Goal: Download file/media

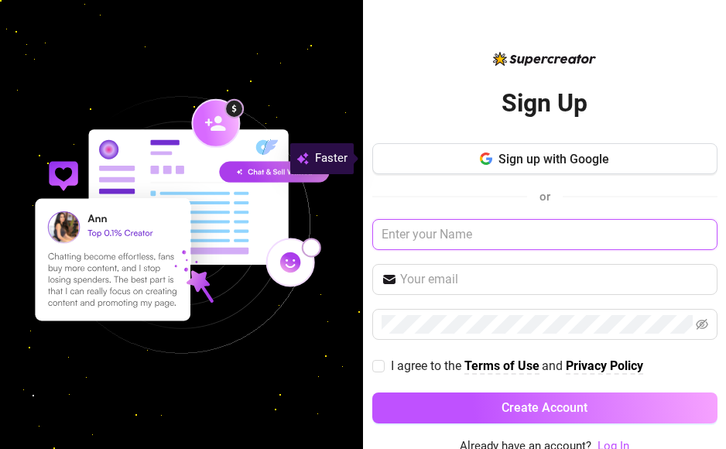
click at [392, 236] on input "text" at bounding box center [544, 234] width 345 height 31
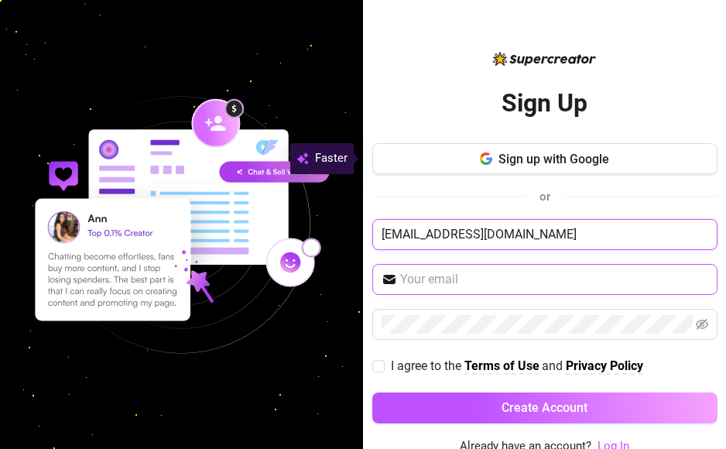
type input "elizamwathi21@gmail.com"
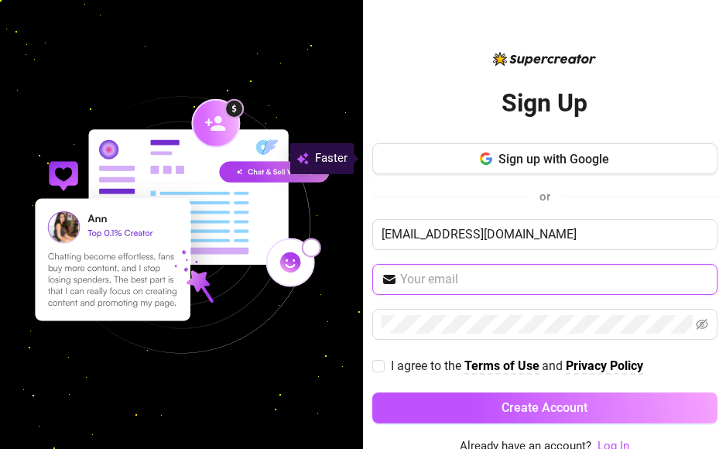
click at [409, 284] on input "text" at bounding box center [554, 279] width 308 height 19
click at [425, 272] on input "text" at bounding box center [554, 279] width 308 height 19
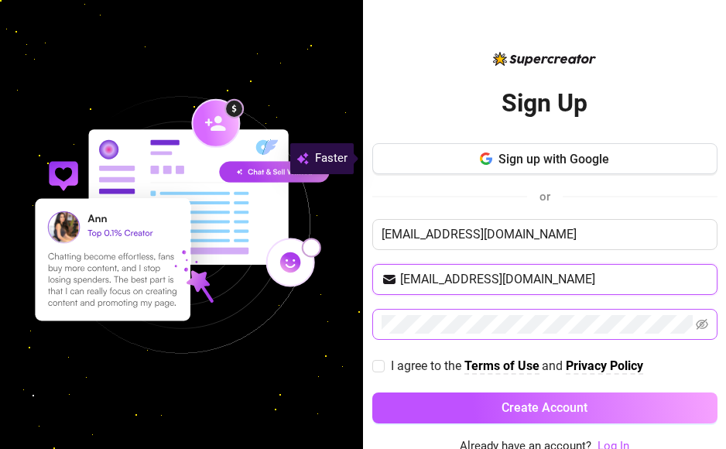
type input "elizamwathi21@gmail.com"
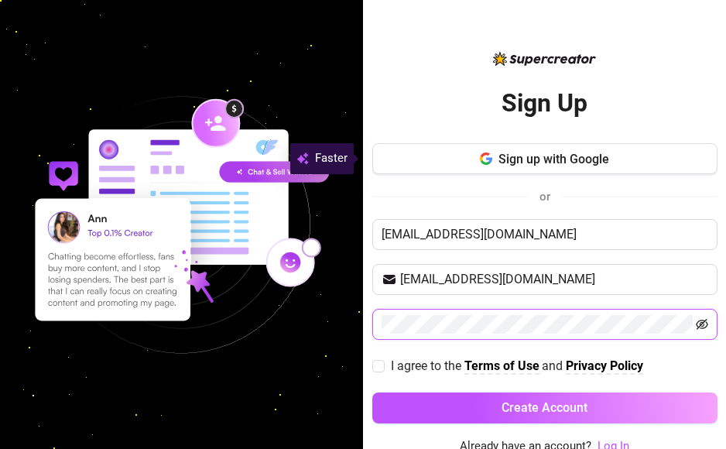
click at [696, 324] on icon "eye-invisible" at bounding box center [702, 324] width 12 height 12
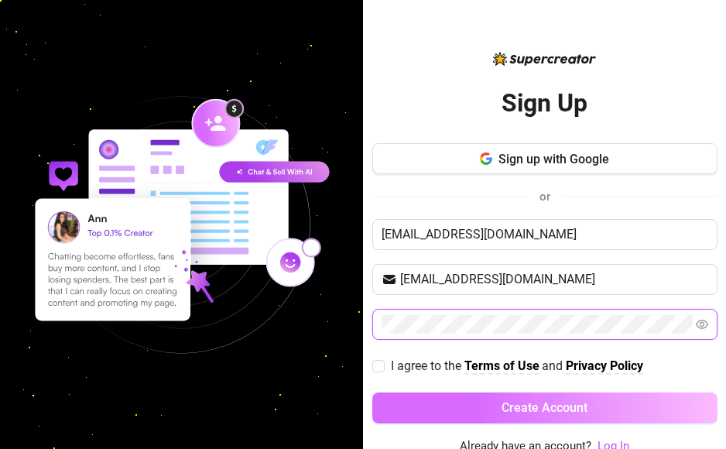
scroll to position [5, 0]
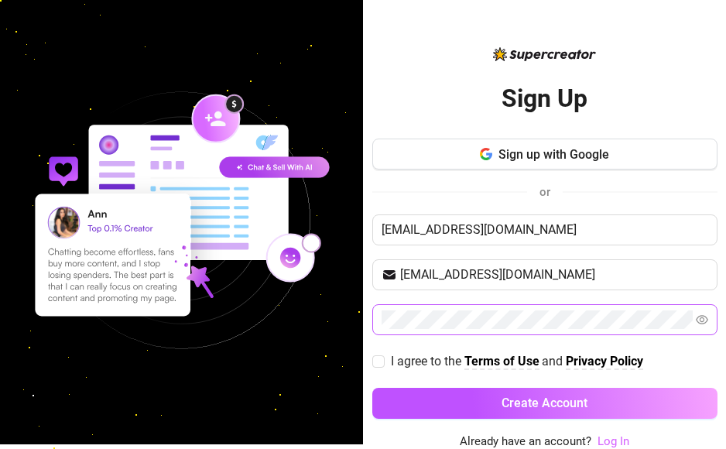
click at [598, 438] on link "Log In" at bounding box center [614, 441] width 32 height 14
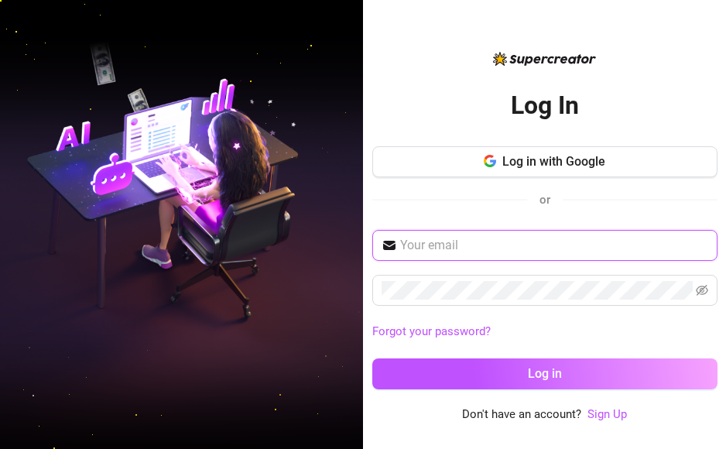
click at [458, 254] on input "text" at bounding box center [554, 245] width 308 height 19
type input "elizamwathi21@gmail.com"
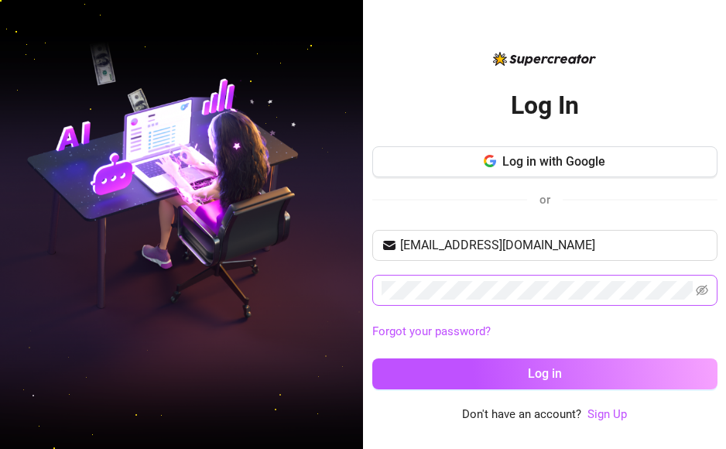
click at [694, 295] on span at bounding box center [544, 290] width 345 height 31
click at [704, 286] on icon "eye-invisible" at bounding box center [702, 290] width 12 height 11
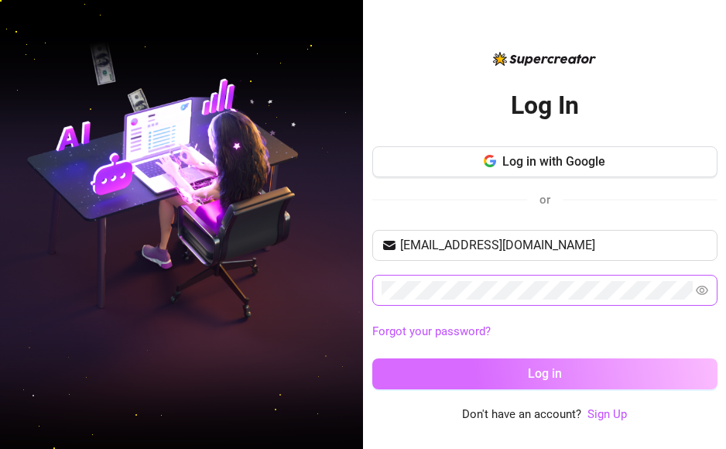
click at [579, 379] on button "Log in" at bounding box center [544, 373] width 345 height 31
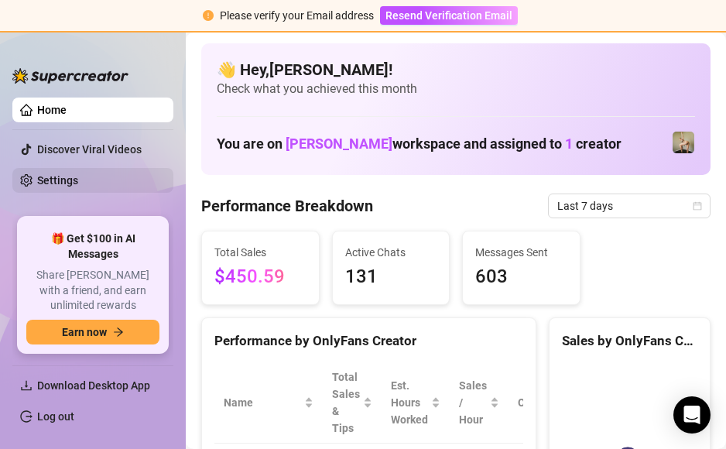
click at [65, 174] on link "Settings" at bounding box center [57, 180] width 41 height 12
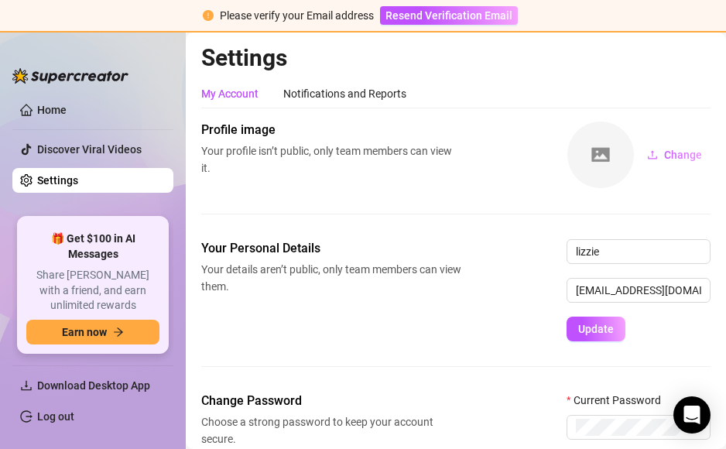
click at [65, 174] on link "Settings" at bounding box center [57, 180] width 41 height 12
click at [57, 104] on link "Home" at bounding box center [51, 110] width 29 height 12
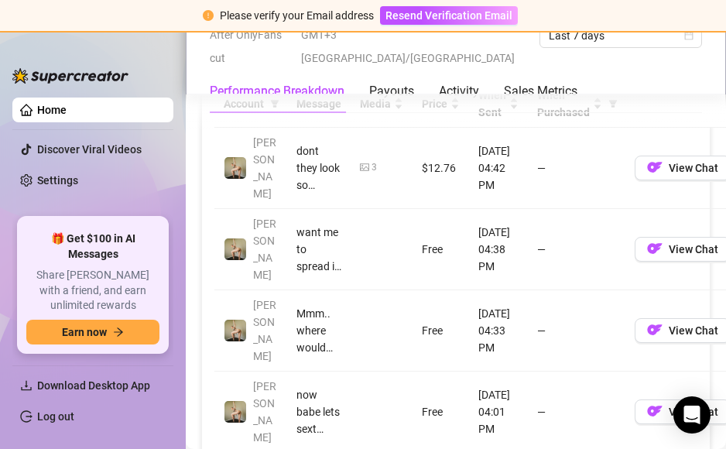
scroll to position [1554, 0]
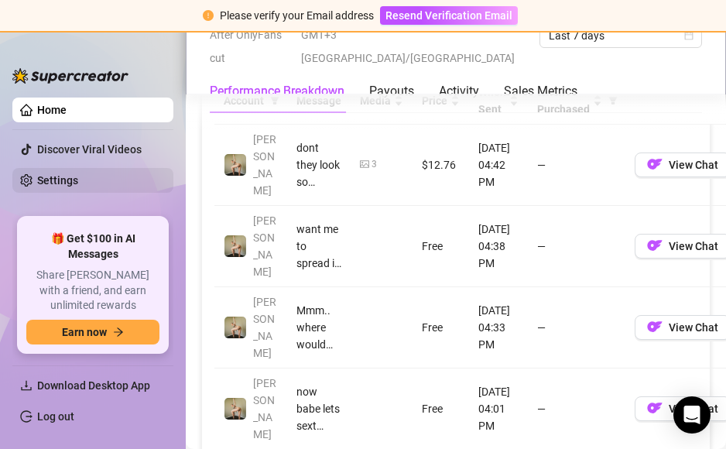
click at [67, 180] on link "Settings" at bounding box center [57, 180] width 41 height 12
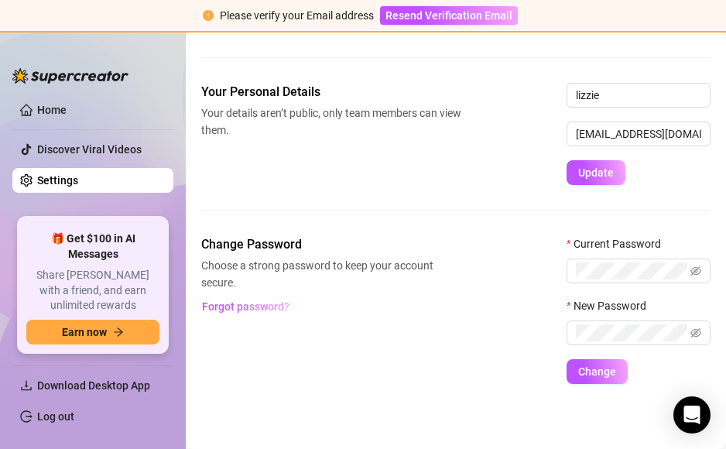
scroll to position [156, 0]
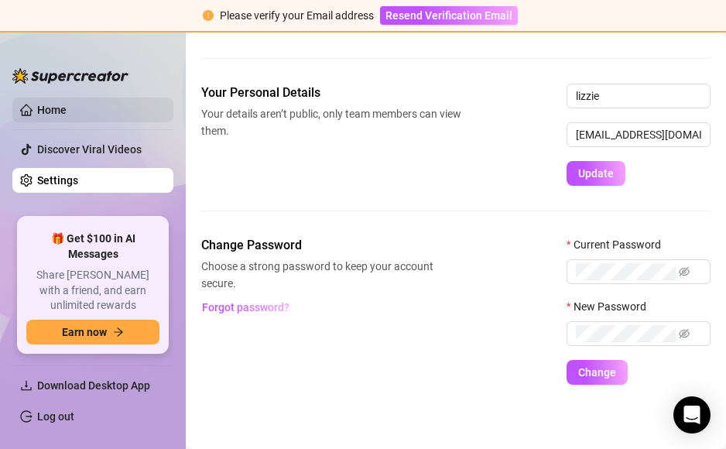
click at [58, 108] on link "Home" at bounding box center [51, 110] width 29 height 12
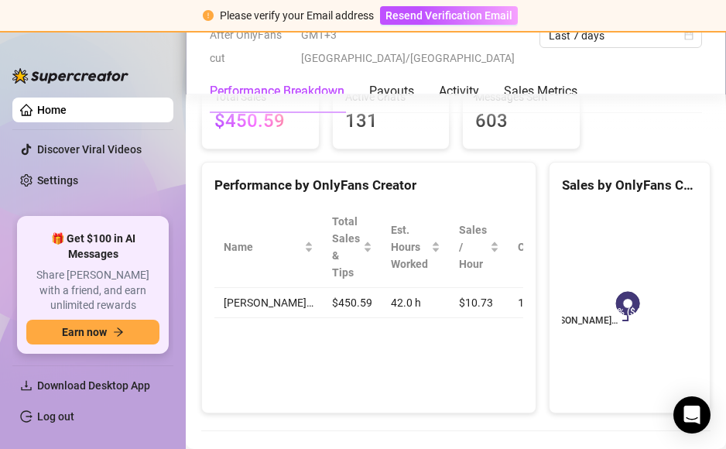
scroll to position [1554, 0]
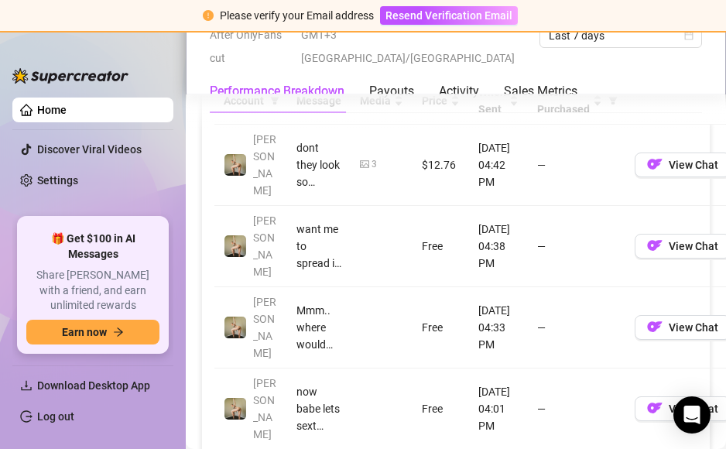
click at [58, 108] on link "Home" at bounding box center [51, 110] width 29 height 12
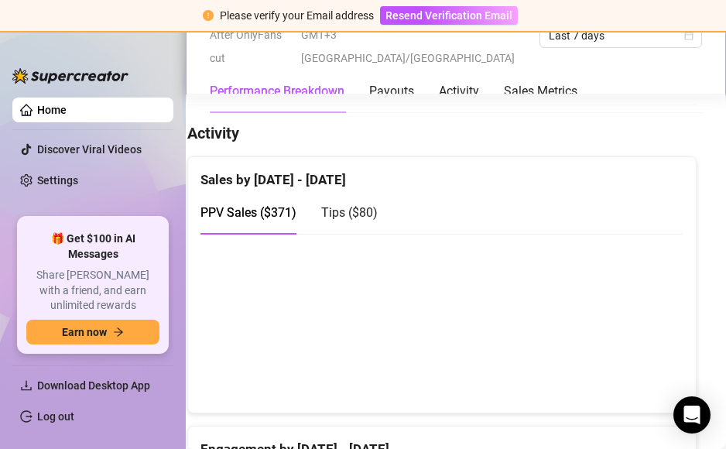
scroll to position [790, 22]
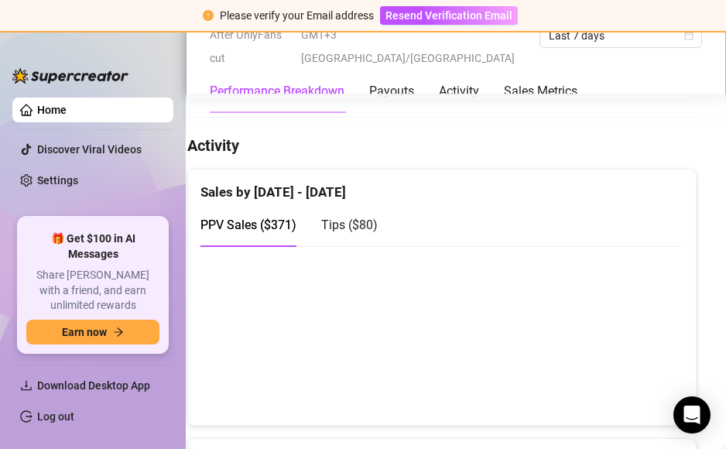
click at [695, 85] on div "Performance Breakdown Payouts Activity Sales Metrics" at bounding box center [456, 91] width 492 height 43
click at [89, 387] on span "Download Desktop App" at bounding box center [93, 385] width 113 height 12
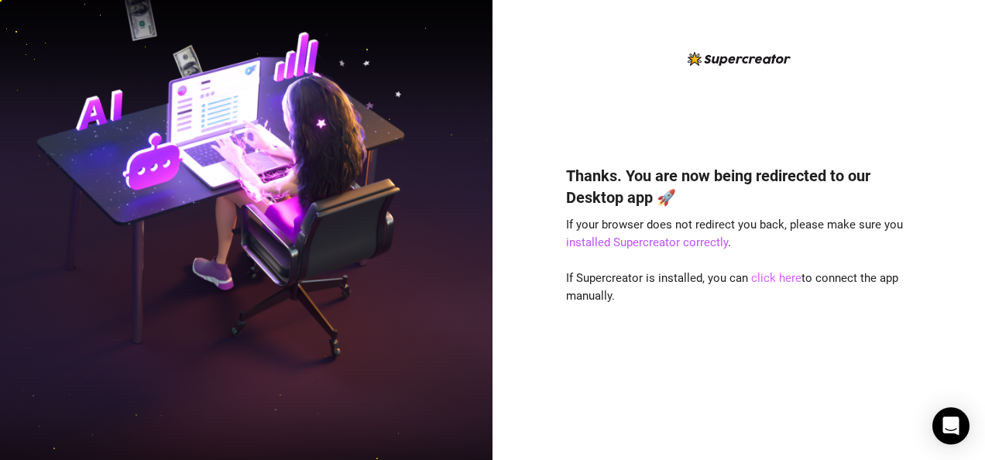
click at [772, 273] on link "click here" at bounding box center [776, 278] width 50 height 14
click at [771, 275] on link "click here" at bounding box center [776, 278] width 50 height 14
click at [773, 276] on link "click here" at bounding box center [776, 278] width 50 height 14
click at [763, 279] on link "click here" at bounding box center [776, 278] width 50 height 14
click at [763, 274] on link "click here" at bounding box center [776, 278] width 50 height 14
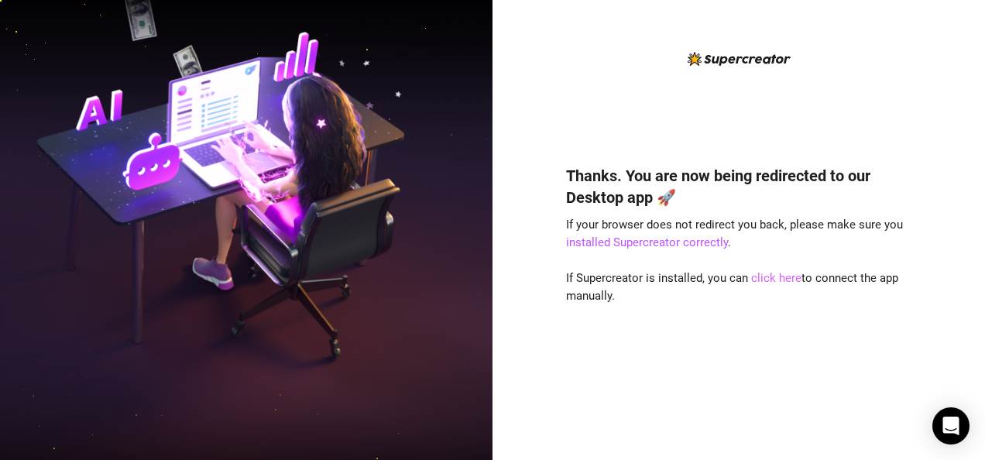
click at [782, 277] on link "click here" at bounding box center [776, 278] width 50 height 14
drag, startPoint x: 782, startPoint y: 277, endPoint x: 756, endPoint y: 278, distance: 25.6
click at [756, 278] on link "click here" at bounding box center [776, 278] width 50 height 14
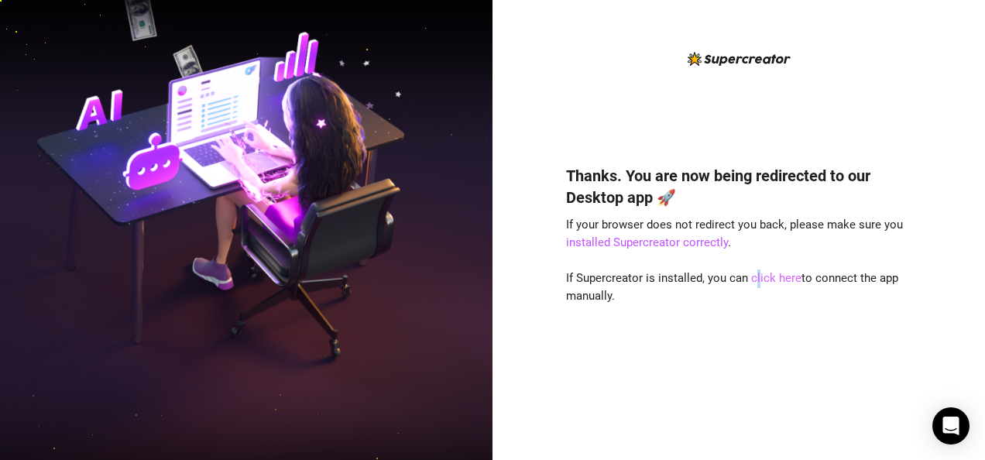
click at [763, 278] on link "click here" at bounding box center [776, 278] width 50 height 14
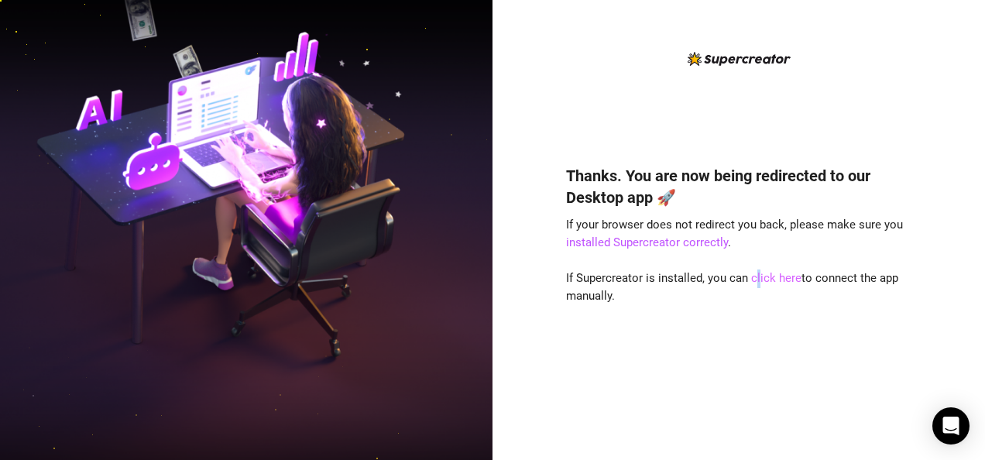
click at [763, 278] on link "click here" at bounding box center [776, 278] width 50 height 14
drag, startPoint x: 756, startPoint y: 278, endPoint x: 786, endPoint y: 276, distance: 29.5
click at [763, 278] on link "click here" at bounding box center [776, 278] width 50 height 14
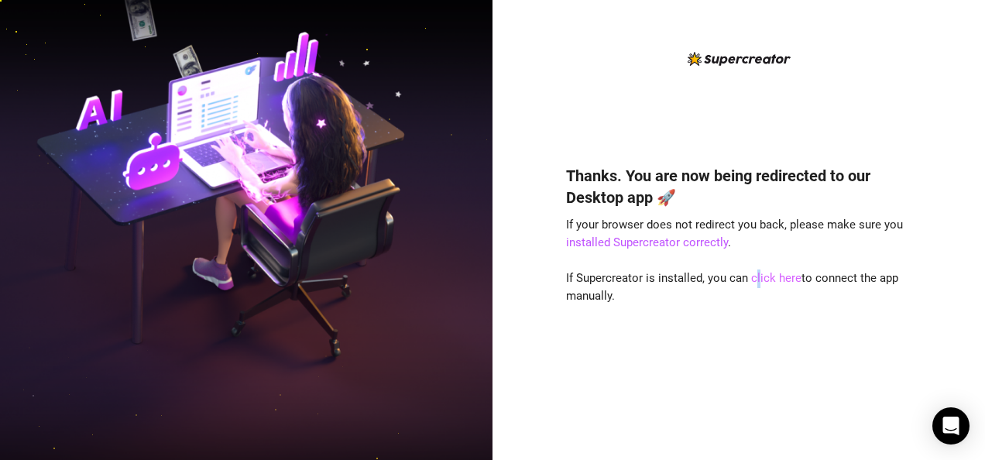
click at [763, 278] on link "click here" at bounding box center [776, 278] width 50 height 14
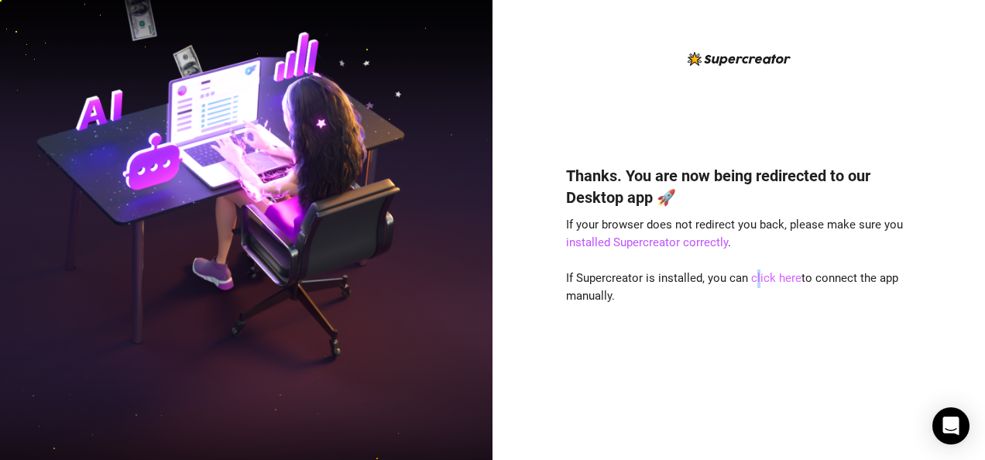
click at [763, 278] on link "click here" at bounding box center [776, 278] width 50 height 14
click at [786, 276] on link "click here" at bounding box center [776, 278] width 50 height 14
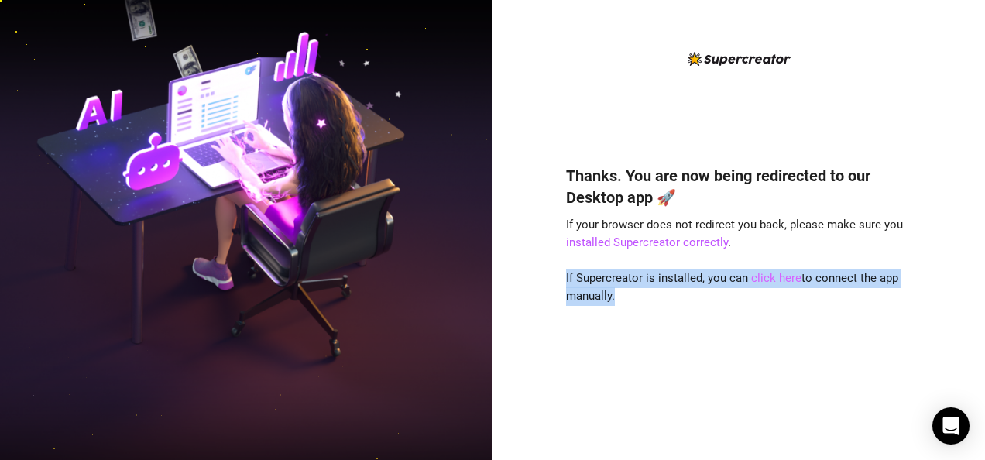
click at [786, 276] on link "click here" at bounding box center [776, 278] width 50 height 14
drag, startPoint x: 786, startPoint y: 276, endPoint x: 756, endPoint y: 299, distance: 37.0
click at [756, 299] on div "Thanks. You are now being redirected to our Desktop app 🚀 If your browser does …" at bounding box center [738, 289] width 345 height 291
click at [835, 101] on div "Thanks. You are now being redirected to our Desktop app 🚀 If your browser does …" at bounding box center [738, 243] width 345 height 386
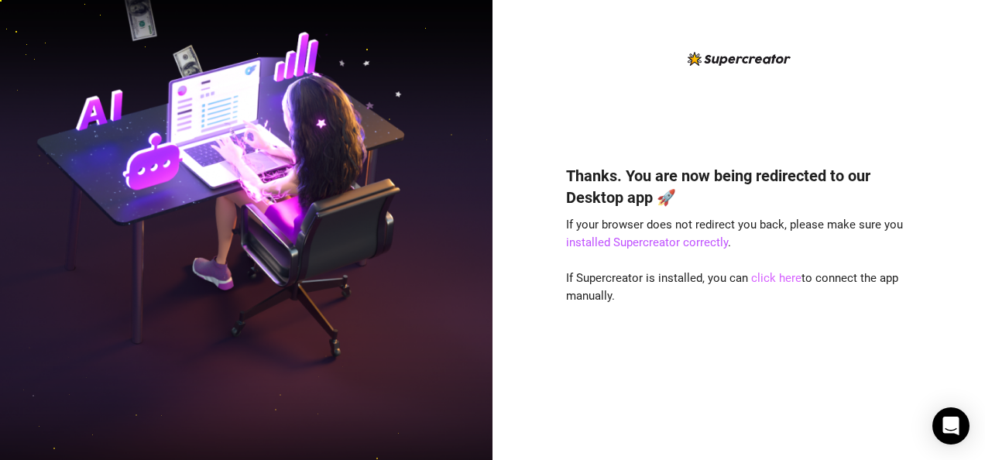
click at [770, 271] on link "click here" at bounding box center [776, 278] width 50 height 14
click at [759, 280] on link "click here" at bounding box center [776, 278] width 50 height 14
click at [789, 276] on link "click here" at bounding box center [776, 278] width 50 height 14
